Goal: Task Accomplishment & Management: Manage account settings

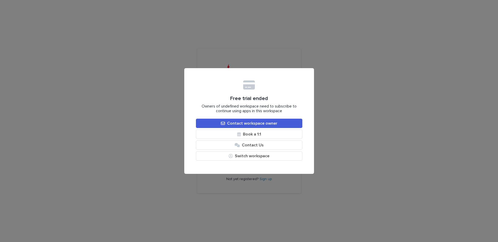
click at [150, 99] on div "Free trial ended Owners of undefined workspace need to subscribe to continue us…" at bounding box center [249, 121] width 498 height 242
click at [149, 99] on div "Free trial ended Owners of undefined workspace need to subscribe to continue us…" at bounding box center [249, 121] width 498 height 242
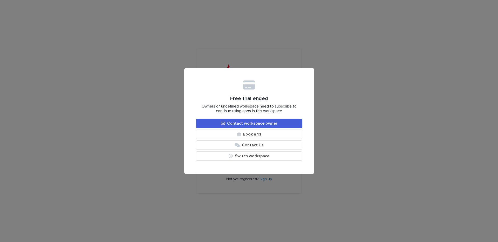
click at [149, 99] on div "Free trial ended Owners of undefined workspace need to subscribe to continue us…" at bounding box center [249, 121] width 498 height 242
